Goal: Transaction & Acquisition: Book appointment/travel/reservation

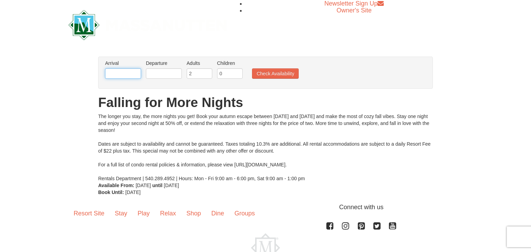
click at [124, 75] on input "text" at bounding box center [123, 73] width 36 height 10
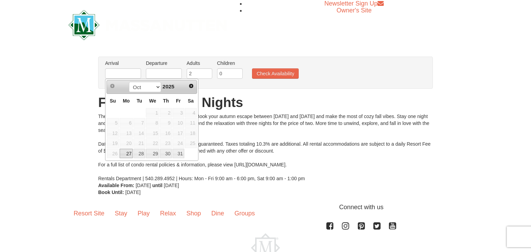
click at [190, 86] on span "Next" at bounding box center [191, 86] width 6 height 6
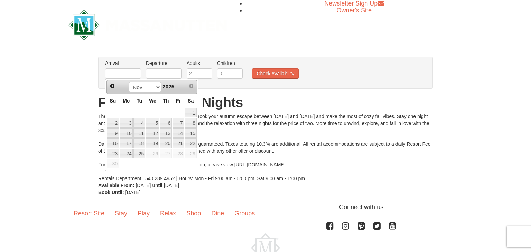
click at [180, 133] on link "14" at bounding box center [178, 134] width 12 height 10
type input "[DATE]"
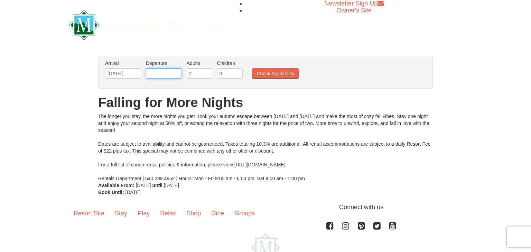
click at [168, 72] on input "text" at bounding box center [164, 73] width 36 height 10
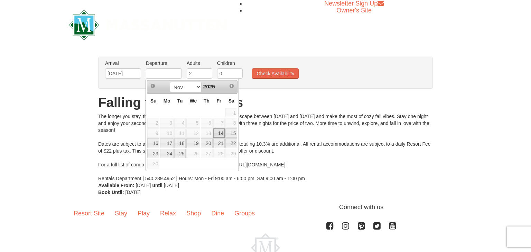
click at [155, 142] on link "16" at bounding box center [153, 144] width 12 height 10
type input "[DATE]"
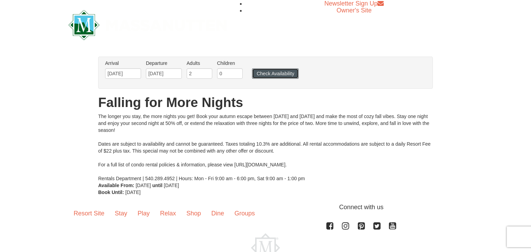
click at [286, 76] on button "Check Availability" at bounding box center [275, 73] width 47 height 10
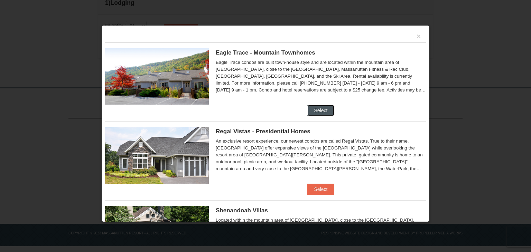
click at [322, 112] on button "Select" at bounding box center [320, 110] width 27 height 11
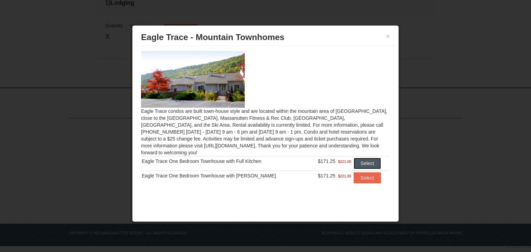
click at [367, 158] on button "Select" at bounding box center [366, 163] width 27 height 11
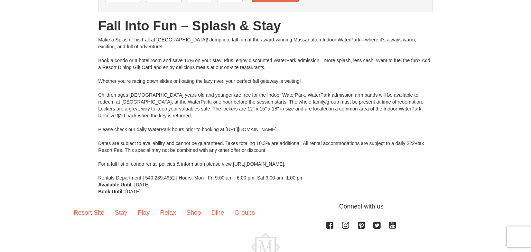
scroll to position [29, 0]
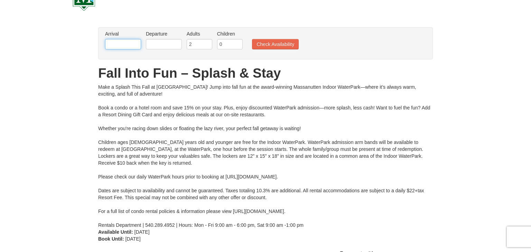
click at [124, 41] on input "text" at bounding box center [123, 44] width 36 height 10
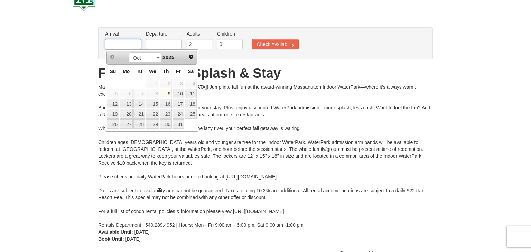
type input "[DATE]"
click at [165, 46] on input "text" at bounding box center [164, 44] width 36 height 10
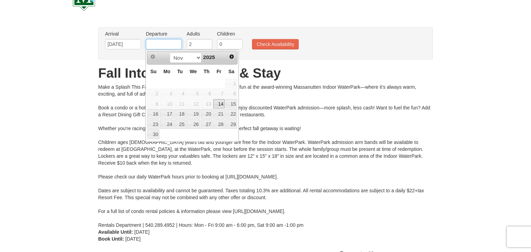
type input "[DATE]"
click at [276, 46] on button "Check Availability" at bounding box center [275, 44] width 47 height 10
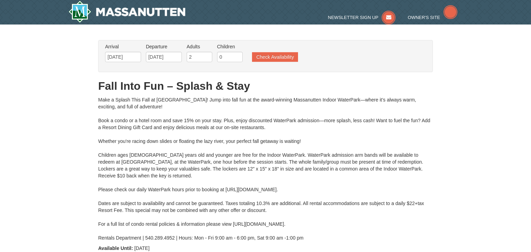
type input "[DATE]"
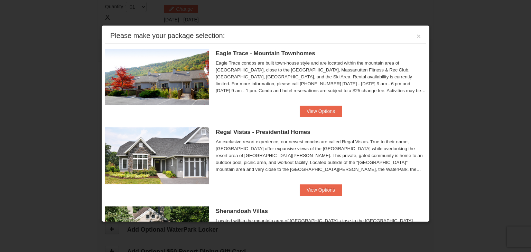
scroll to position [294, 0]
click at [327, 189] on button "View Options" at bounding box center [321, 189] width 42 height 11
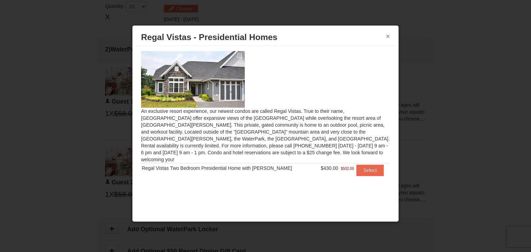
click at [387, 36] on button "×" at bounding box center [388, 36] width 4 height 7
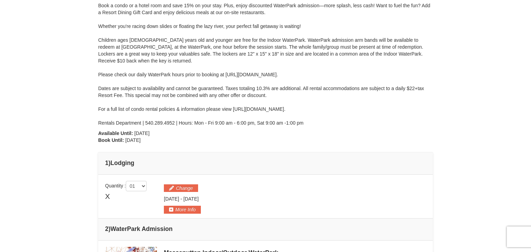
scroll to position [0, 0]
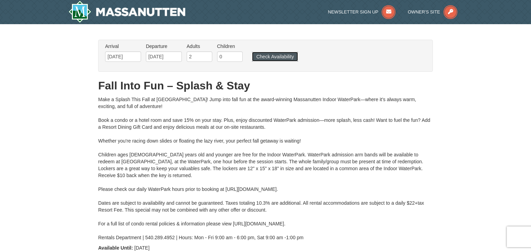
click at [286, 54] on button "Check Availability" at bounding box center [275, 57] width 46 height 10
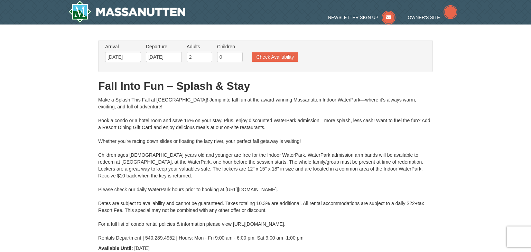
scroll to position [34, 0]
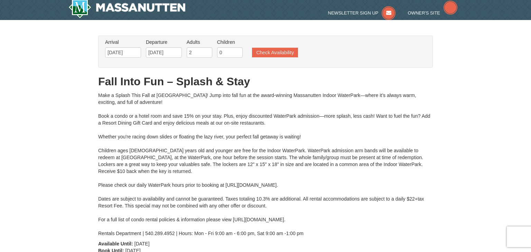
type input "11/15/2025"
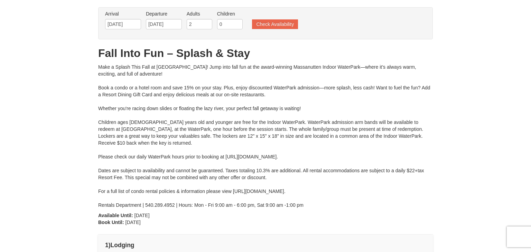
type input "[DATE]"
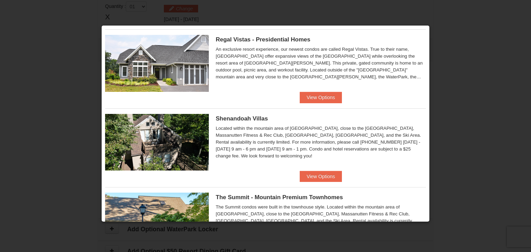
scroll to position [93, 0]
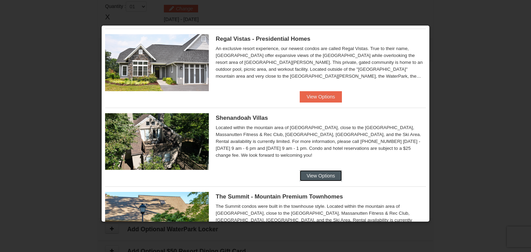
click at [326, 175] on button "View Options" at bounding box center [321, 175] width 42 height 11
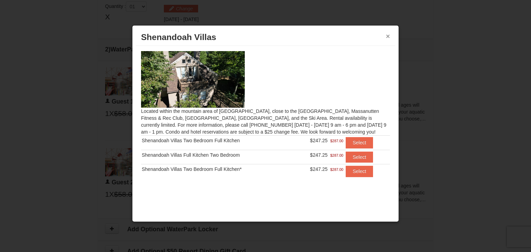
click at [387, 35] on button "×" at bounding box center [388, 36] width 4 height 7
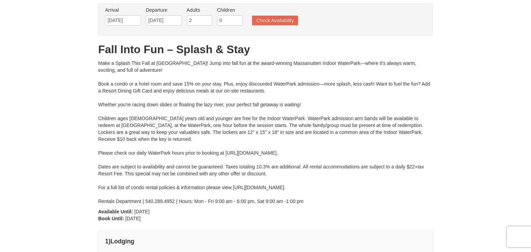
scroll to position [36, 0]
click at [286, 22] on button "Check Availability" at bounding box center [275, 21] width 46 height 10
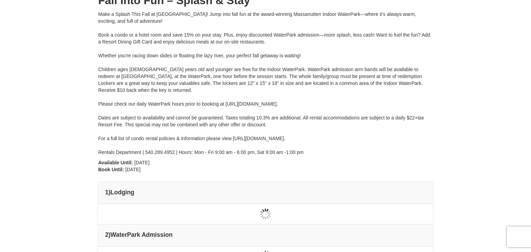
type input "[DATE]"
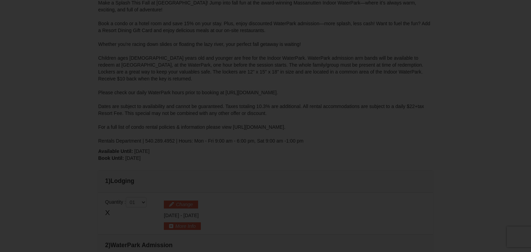
type input "[DATE]"
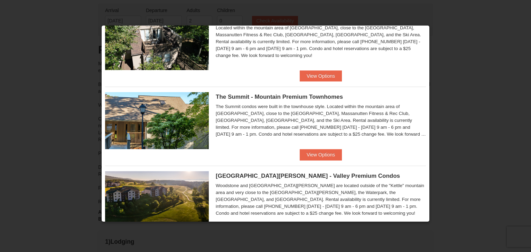
scroll to position [197, 0]
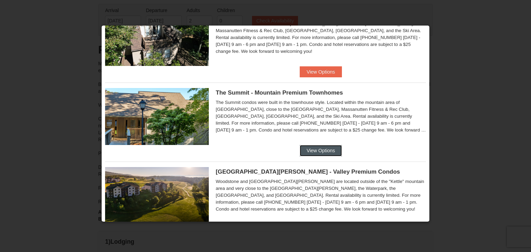
click at [327, 151] on button "View Options" at bounding box center [321, 150] width 42 height 11
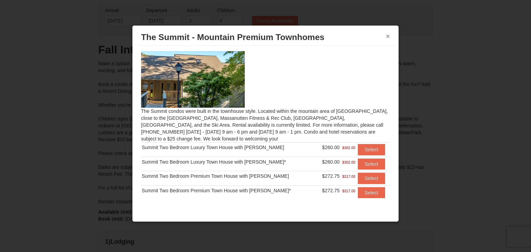
click at [388, 33] on button "×" at bounding box center [388, 36] width 4 height 7
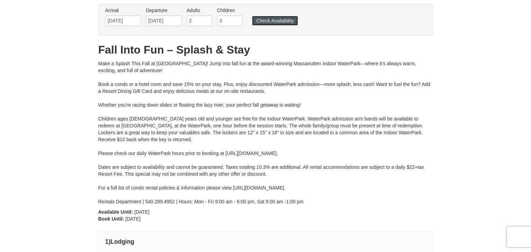
click at [283, 19] on button "Check Availability" at bounding box center [275, 21] width 46 height 10
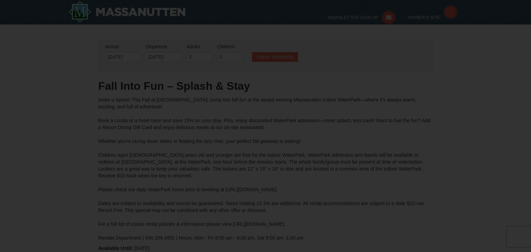
type input "[DATE]"
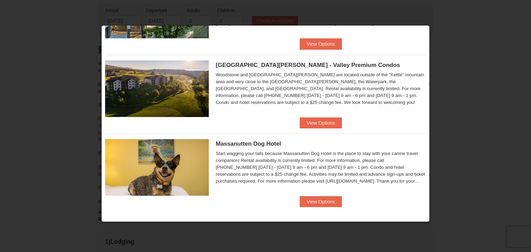
scroll to position [305, 0]
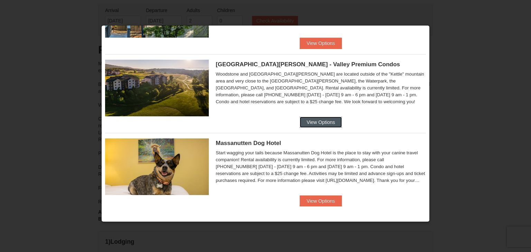
click at [329, 126] on button "View Options" at bounding box center [321, 122] width 42 height 11
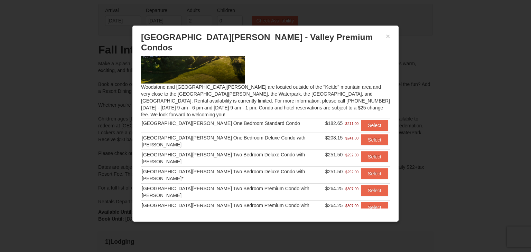
scroll to position [35, 0]
click at [371, 120] on button "Select" at bounding box center [374, 125] width 27 height 11
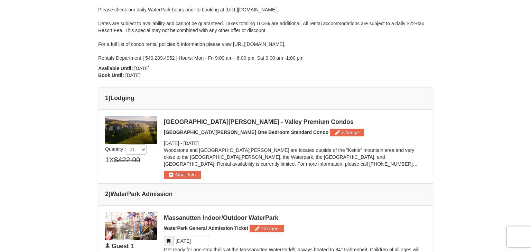
scroll to position [179, 0]
click at [186, 175] on button "More Info" at bounding box center [182, 175] width 37 height 8
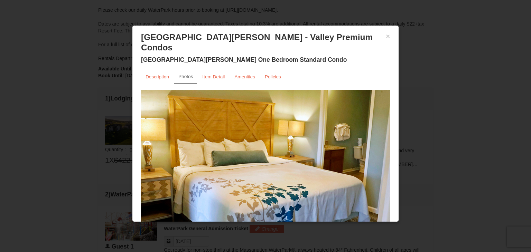
scroll to position [0, 0]
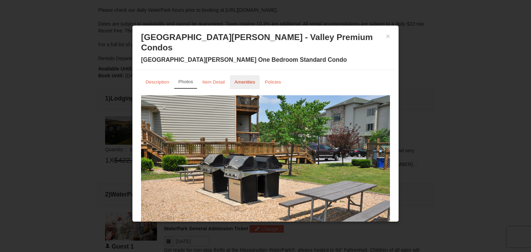
click at [248, 79] on small "Amenities" at bounding box center [244, 81] width 21 height 5
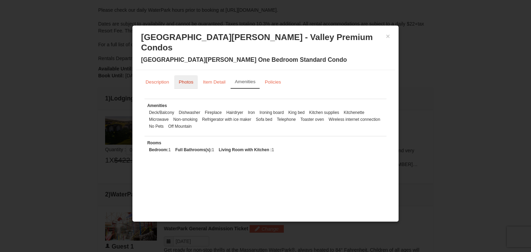
click at [183, 79] on small "Photos" at bounding box center [186, 81] width 15 height 5
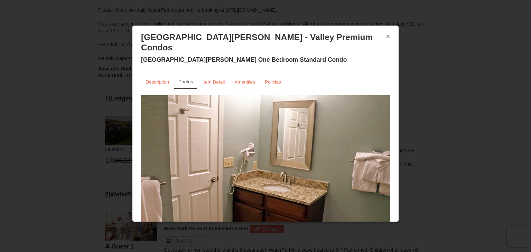
click at [389, 37] on button "×" at bounding box center [388, 36] width 4 height 7
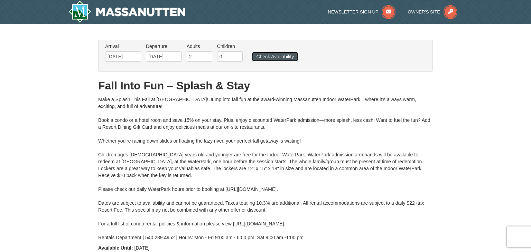
click at [279, 55] on button "Check Availability" at bounding box center [275, 57] width 46 height 10
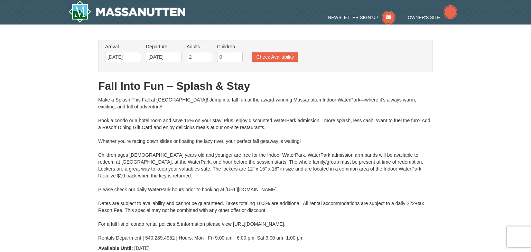
type input "[DATE]"
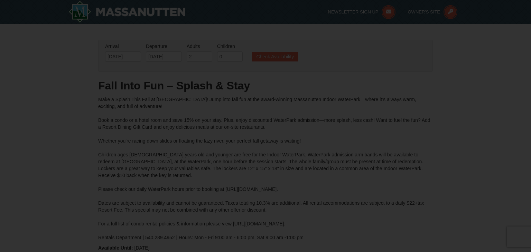
type input "[DATE]"
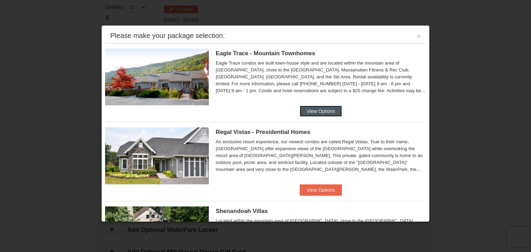
click at [319, 115] on button "View Options" at bounding box center [321, 111] width 42 height 11
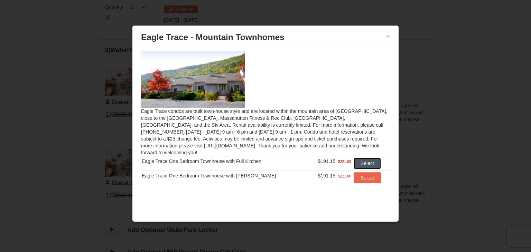
click at [365, 158] on button "Select" at bounding box center [366, 163] width 27 height 11
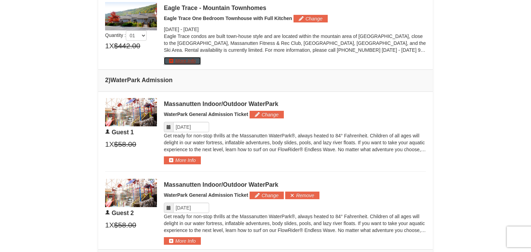
click at [187, 62] on button "More Info" at bounding box center [182, 61] width 37 height 8
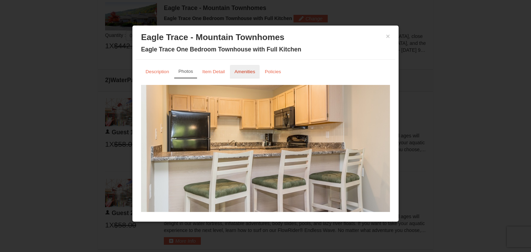
click at [247, 70] on small "Amenities" at bounding box center [244, 71] width 21 height 5
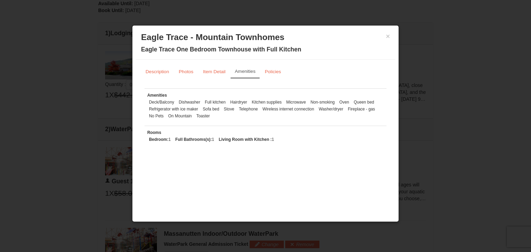
scroll to position [245, 0]
click at [389, 39] on button "×" at bounding box center [388, 36] width 4 height 7
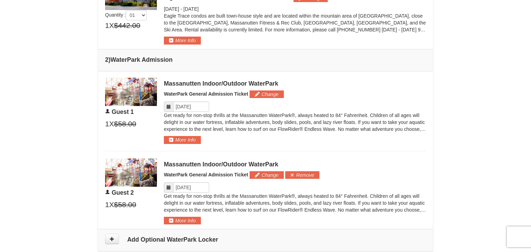
scroll to position [314, 0]
click at [308, 174] on button "Remove" at bounding box center [302, 175] width 34 height 8
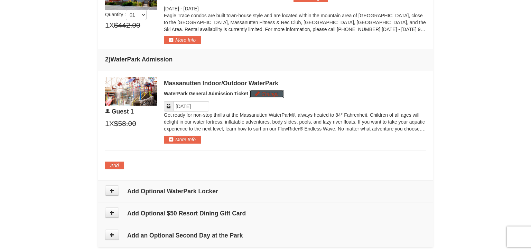
click at [273, 95] on button "Change" at bounding box center [266, 94] width 34 height 8
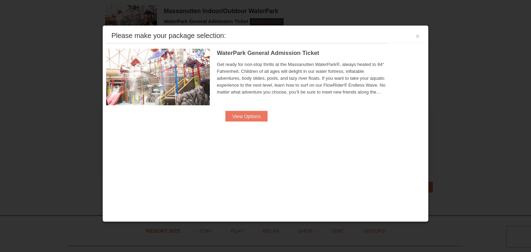
scroll to position [391, 0]
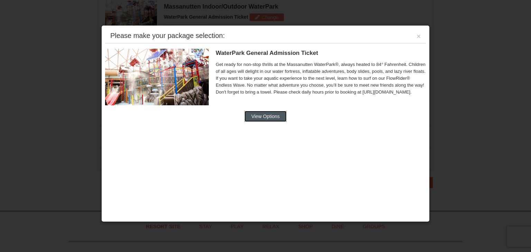
click at [273, 119] on button "View Options" at bounding box center [265, 116] width 42 height 11
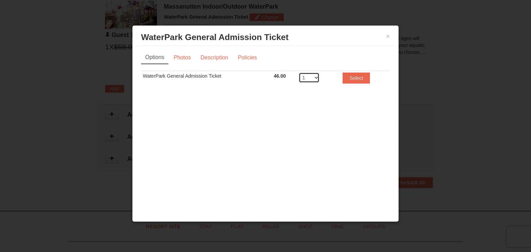
click at [317, 80] on select "1 2 3 4 5 6 7 8" at bounding box center [308, 78] width 21 height 10
click at [395, 40] on div "× WaterPark General Admission Ticket Massanutten Indoor/Outdoor WaterPark Optio…" at bounding box center [265, 123] width 267 height 197
click at [388, 39] on button "×" at bounding box center [388, 36] width 4 height 7
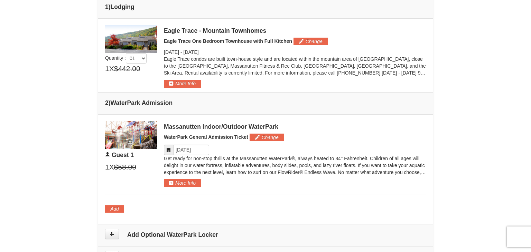
scroll to position [272, 0]
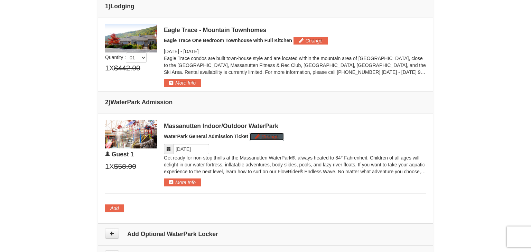
click at [257, 137] on button "Change" at bounding box center [266, 137] width 34 height 8
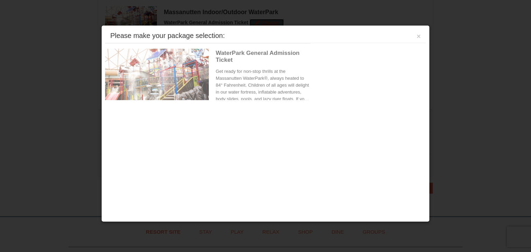
scroll to position [391, 0]
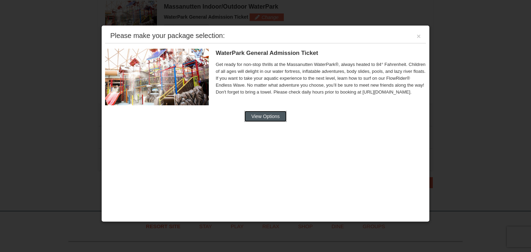
click at [273, 120] on button "View Options" at bounding box center [265, 116] width 42 height 11
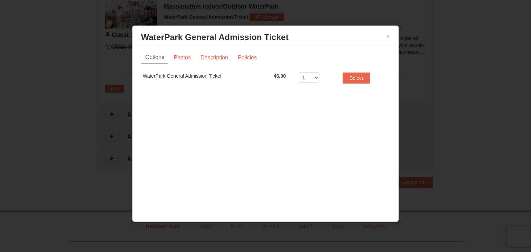
click at [209, 77] on td "WaterPark General Admission Ticket" at bounding box center [206, 79] width 131 height 17
click at [388, 36] on button "×" at bounding box center [388, 36] width 4 height 7
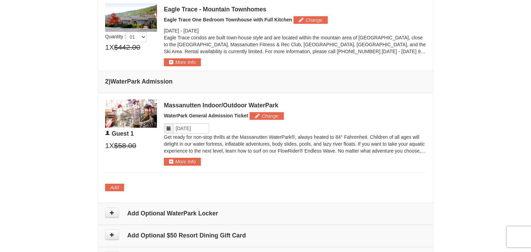
scroll to position [292, 0]
click at [188, 162] on button "More Info" at bounding box center [182, 162] width 37 height 8
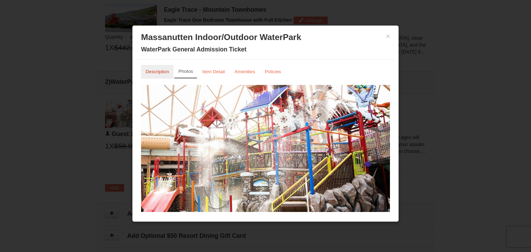
click at [161, 77] on link "Description" at bounding box center [157, 71] width 32 height 13
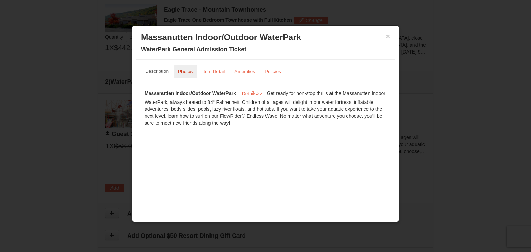
click at [184, 76] on link "Photos" at bounding box center [184, 71] width 23 height 13
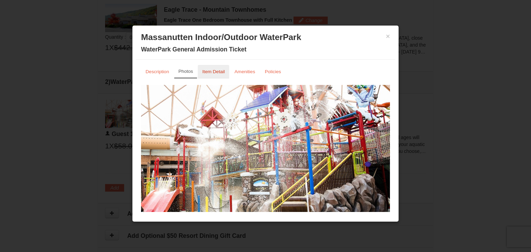
click at [214, 74] on link "Item Detail" at bounding box center [213, 71] width 31 height 13
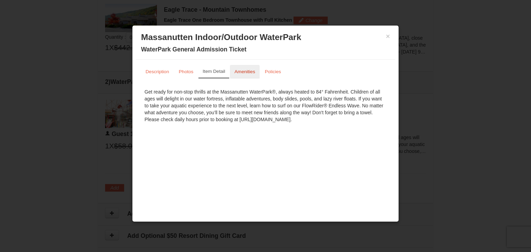
click at [246, 75] on link "Amenities" at bounding box center [245, 71] width 30 height 13
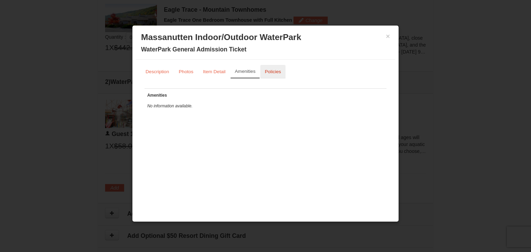
click at [274, 70] on small "Policies" at bounding box center [273, 71] width 16 height 5
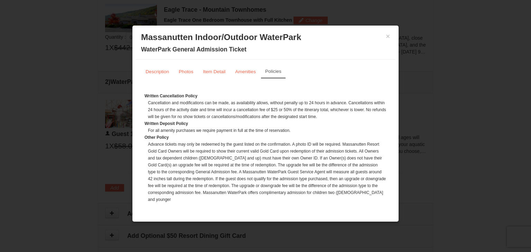
click at [382, 29] on div "× Massanutten Indoor/Outdoor WaterPark WaterPark General Admission Ticket" at bounding box center [265, 44] width 259 height 31
click at [386, 34] on button "×" at bounding box center [388, 36] width 4 height 7
